Goal: Information Seeking & Learning: Check status

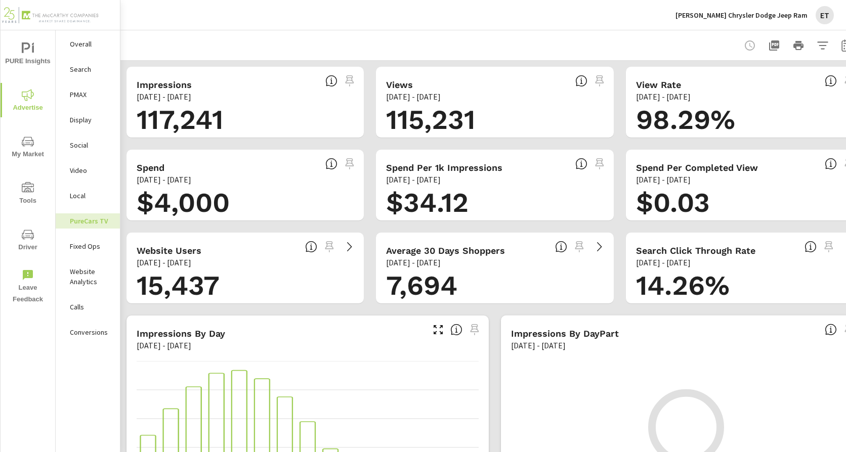
scroll to position [1, 0]
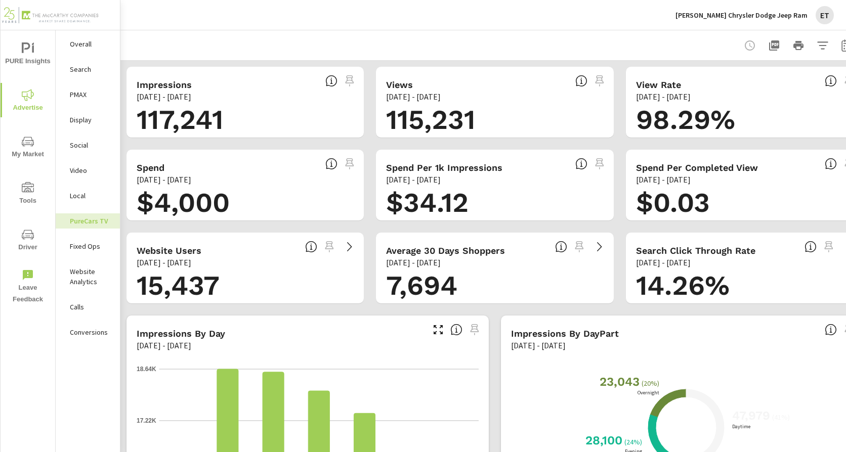
click at [723, 19] on p "[PERSON_NAME] Chrysler Dodge Jeep Ram" at bounding box center [741, 15] width 132 height 9
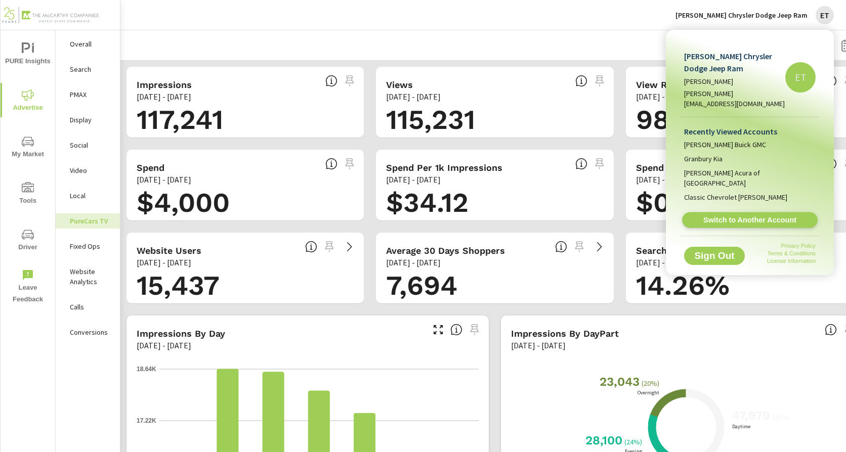
click at [721, 215] on span "Switch to Another Account" at bounding box center [749, 220] width 124 height 10
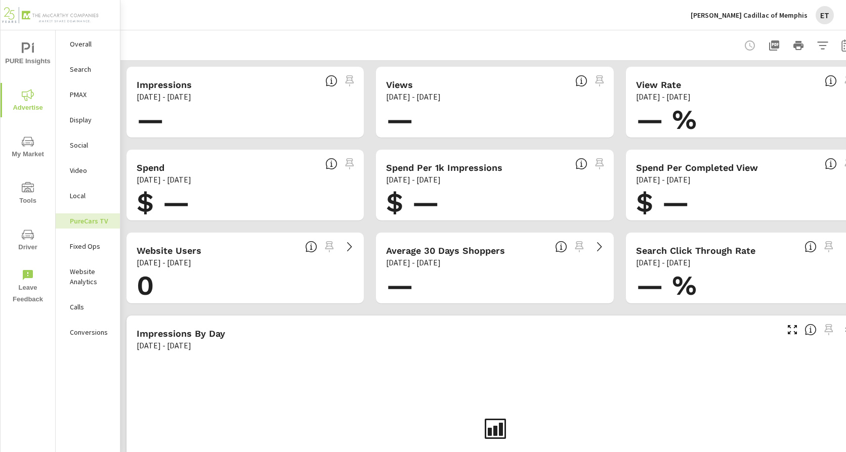
scroll to position [0, 31]
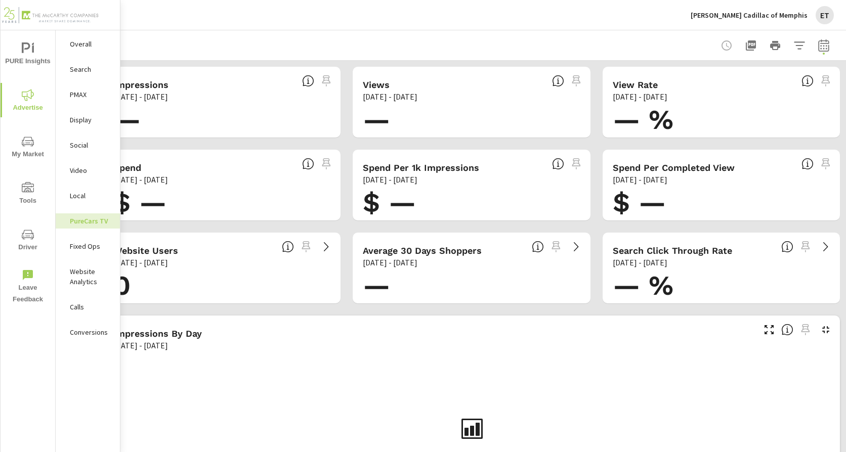
click at [819, 38] on button "button" at bounding box center [823, 45] width 20 height 20
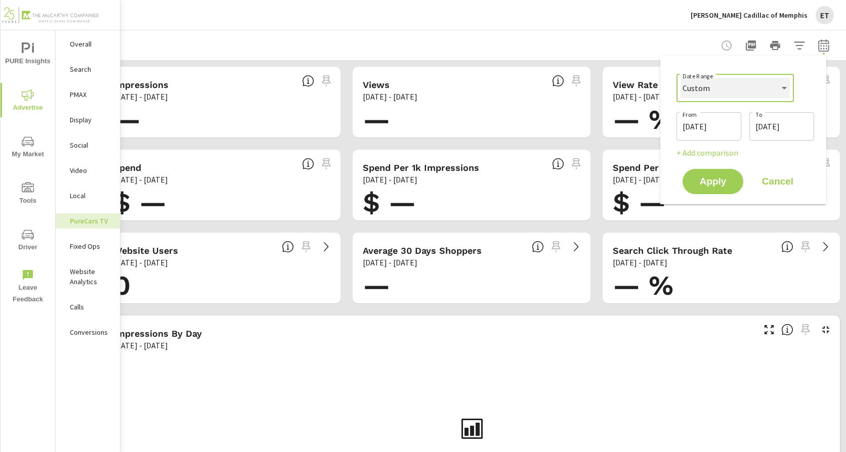
click at [761, 85] on select "Custom Yesterday Last week Last 7 days Last 14 days Last 30 days Last 45 days L…" at bounding box center [734, 88] width 109 height 20
click at [680, 78] on select "Custom Yesterday Last week Last 7 days Last 14 days Last 30 days Last 45 days L…" at bounding box center [734, 88] width 109 height 20
select select "Last month"
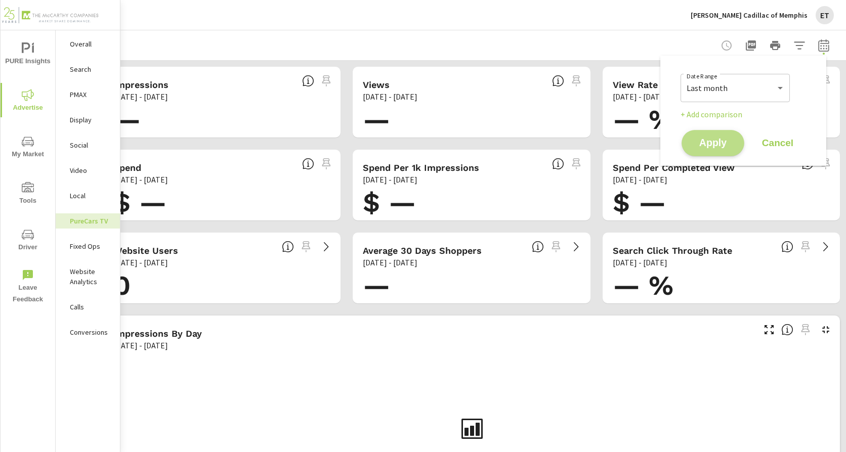
click at [709, 139] on span "Apply" at bounding box center [712, 144] width 41 height 10
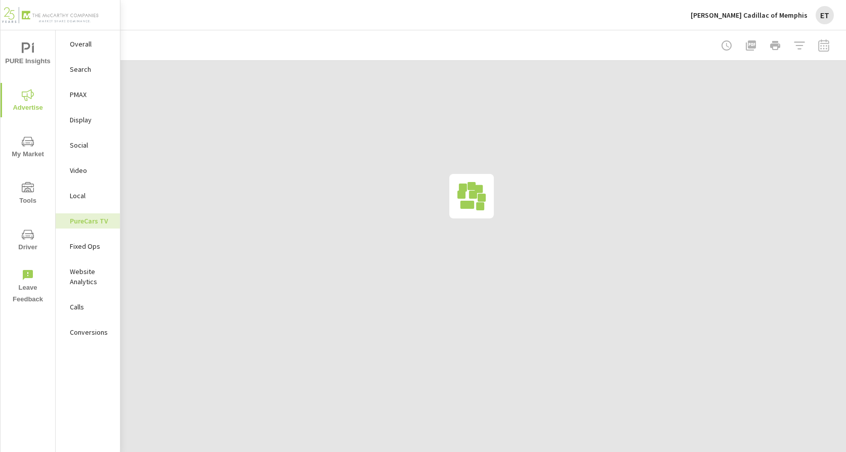
scroll to position [0, 23]
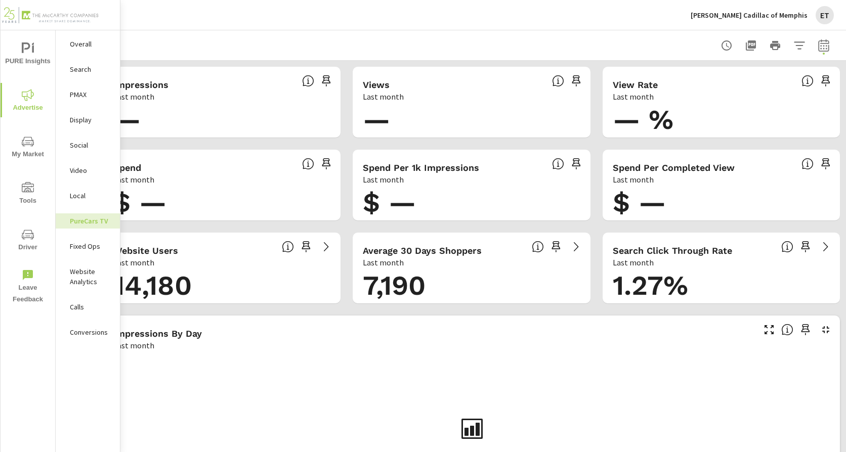
click at [86, 121] on p "Display" at bounding box center [91, 120] width 42 height 10
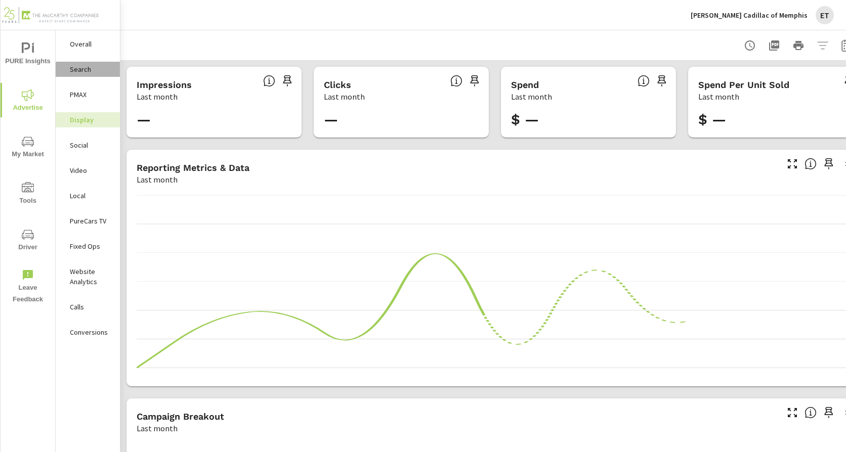
click at [93, 71] on p "Search" at bounding box center [91, 69] width 42 height 10
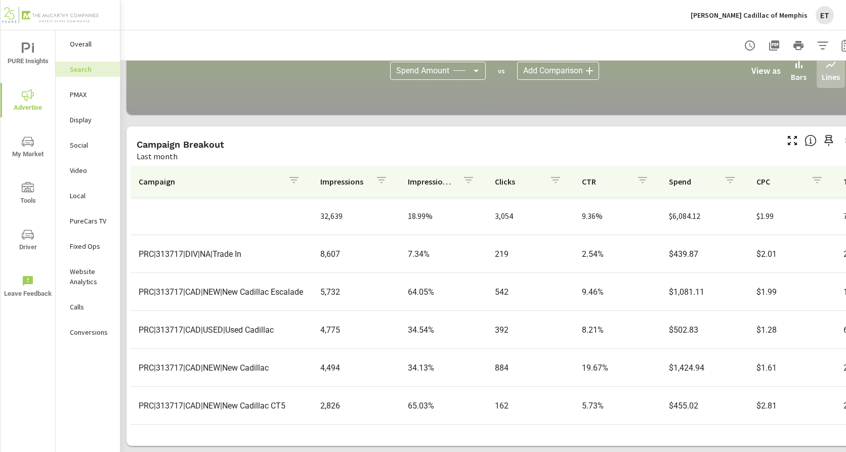
scroll to position [694, 0]
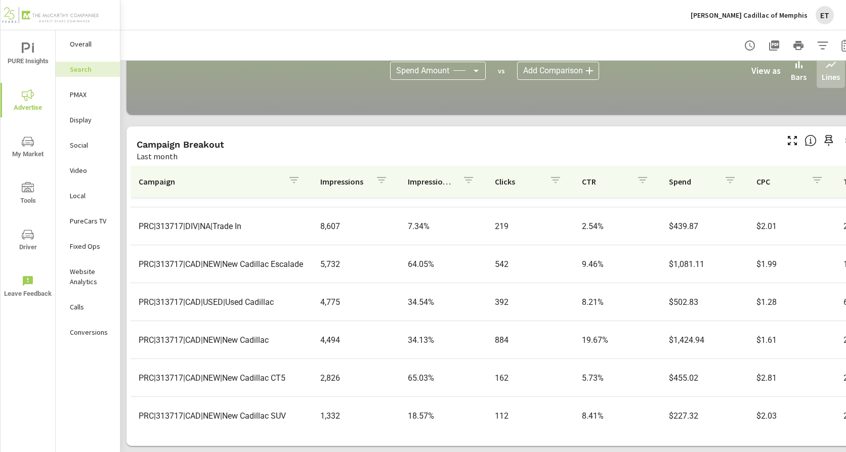
scroll to position [51, 0]
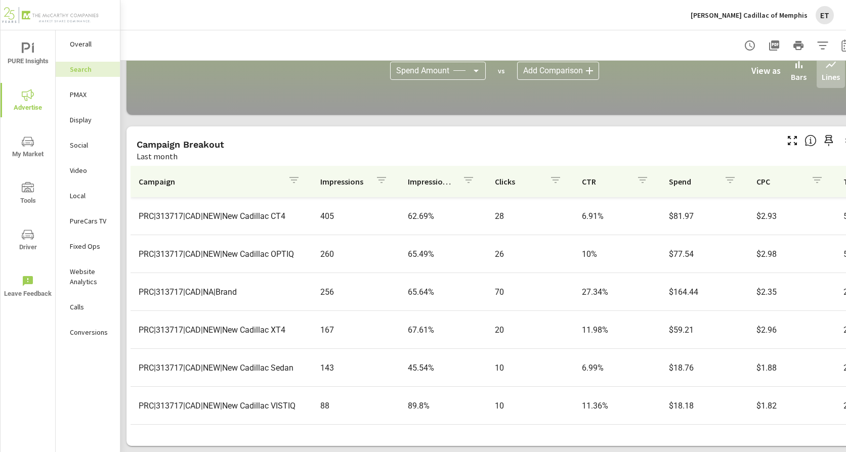
scroll to position [500, 0]
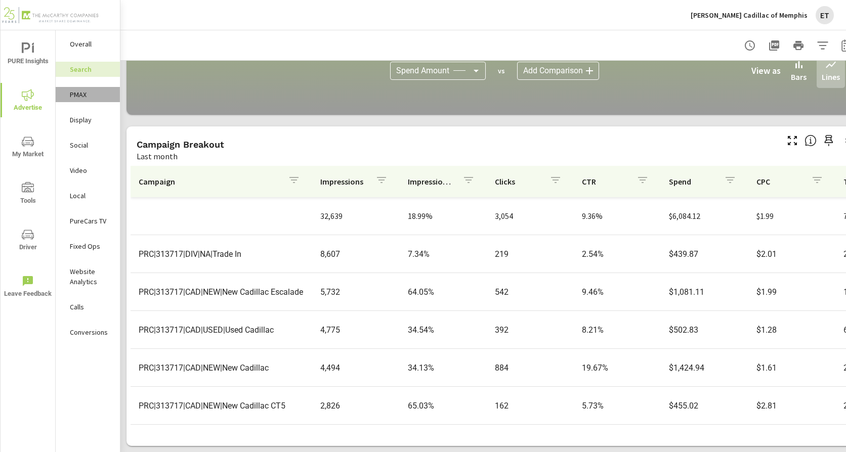
click at [74, 94] on p "PMAX" at bounding box center [91, 95] width 42 height 10
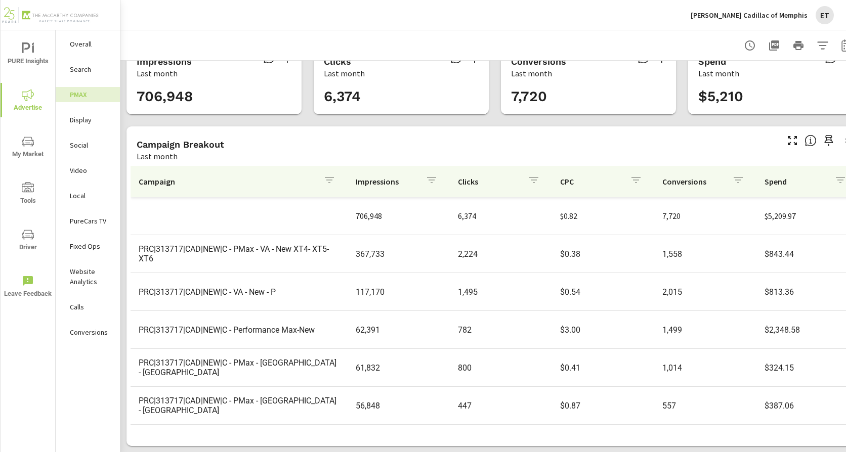
scroll to position [37, 0]
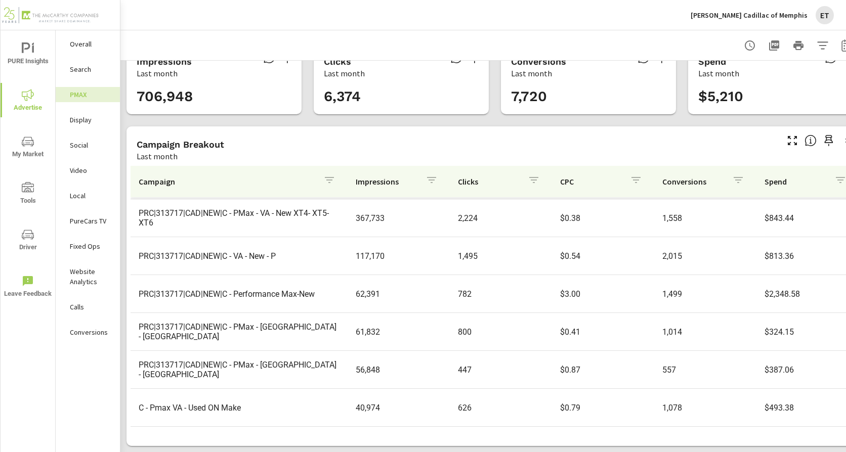
click at [80, 147] on p "Social" at bounding box center [91, 145] width 42 height 10
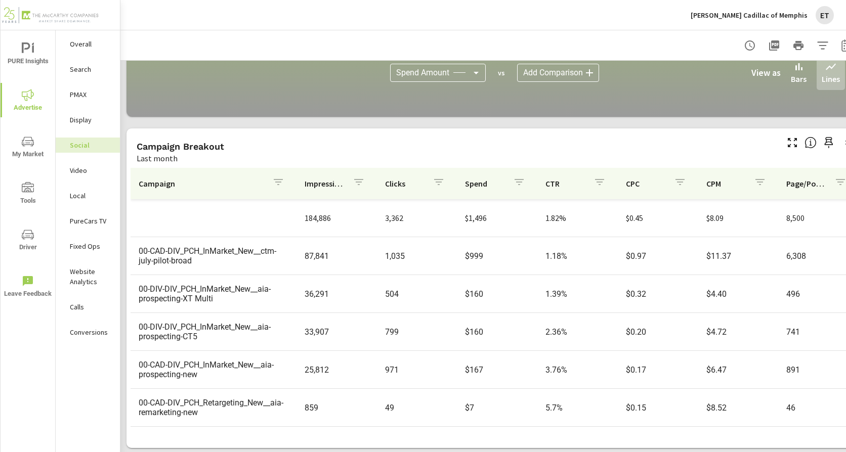
scroll to position [280, 0]
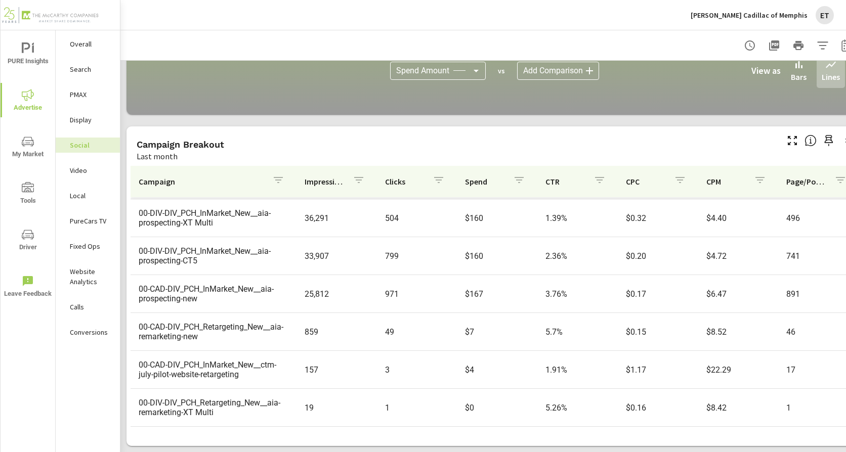
scroll to position [2, 0]
